Goal: Information Seeking & Learning: Find specific fact

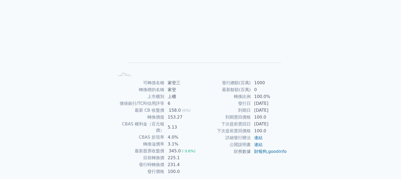
scroll to position [53, 0]
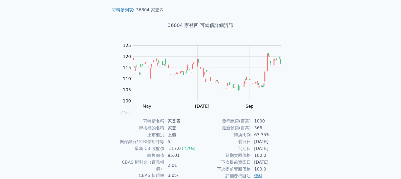
scroll to position [53, 0]
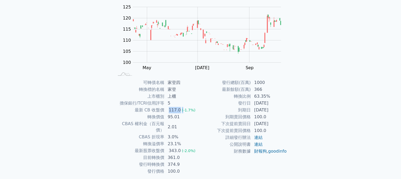
drag, startPoint x: 168, startPoint y: 109, endPoint x: 181, endPoint y: 108, distance: 12.9
click at [181, 108] on td "117.0 (-1.7%)" at bounding box center [183, 110] width 36 height 7
click at [175, 119] on td "95.01" at bounding box center [183, 116] width 36 height 7
drag, startPoint x: 178, startPoint y: 144, endPoint x: 169, endPoint y: 145, distance: 8.8
click at [169, 147] on div "343.0" at bounding box center [175, 150] width 14 height 6
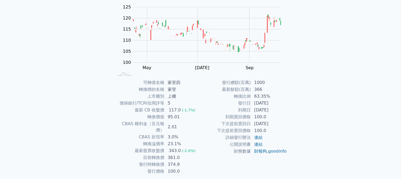
click at [173, 154] on td "361.0" at bounding box center [183, 157] width 36 height 7
drag, startPoint x: 178, startPoint y: 150, endPoint x: 168, endPoint y: 150, distance: 9.2
click at [168, 154] on td "361.0" at bounding box center [183, 157] width 36 height 7
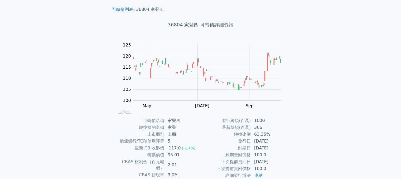
scroll to position [0, 0]
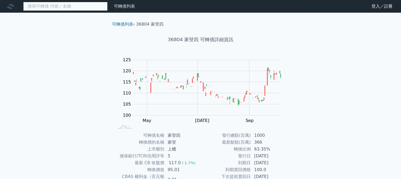
click at [102, 9] on input at bounding box center [65, 6] width 84 height 9
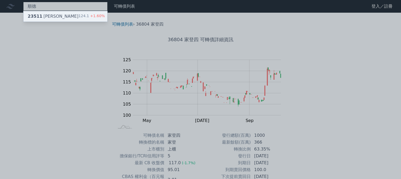
type input "順德"
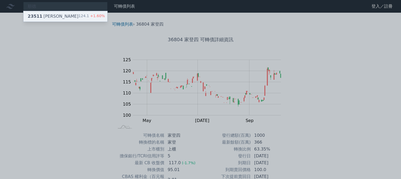
click at [68, 13] on div "23511 順德一 124.1 +1.60%" at bounding box center [65, 16] width 84 height 11
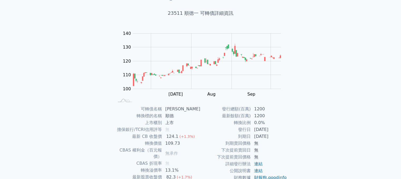
scroll to position [53, 0]
